Goal: Task Accomplishment & Management: Complete application form

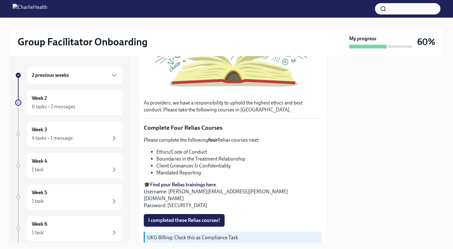
scroll to position [182, 0]
click at [207, 217] on span "I completed these Relias courses!" at bounding box center [184, 220] width 72 height 6
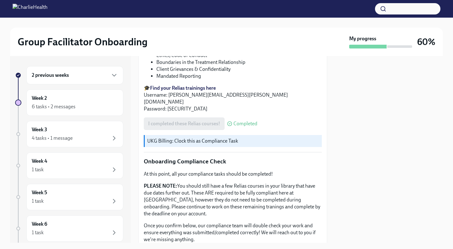
scroll to position [317, 0]
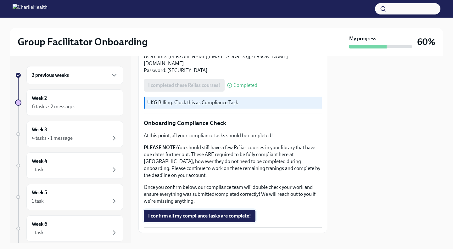
click at [182, 213] on span "I confirm all my compliance tasks are complete!" at bounding box center [199, 216] width 103 height 6
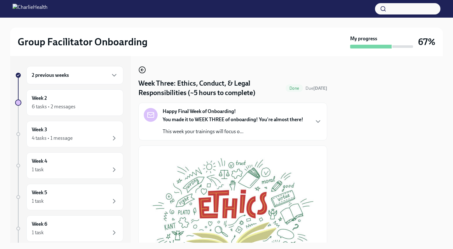
click at [141, 67] on circle "button" at bounding box center [142, 70] width 6 height 6
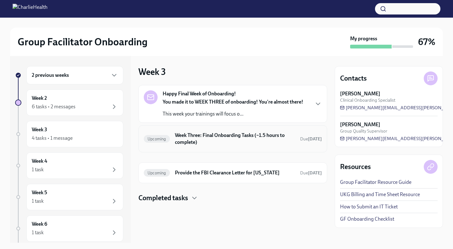
click at [212, 139] on h6 "Week Three: Final Onboarding Tasks (~1.5 hours to complete)" at bounding box center [235, 139] width 120 height 14
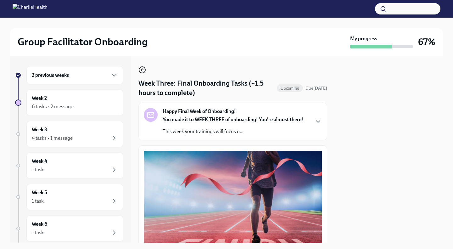
click at [144, 70] on icon "button" at bounding box center [142, 70] width 8 height 8
